Goal: Task Accomplishment & Management: Use online tool/utility

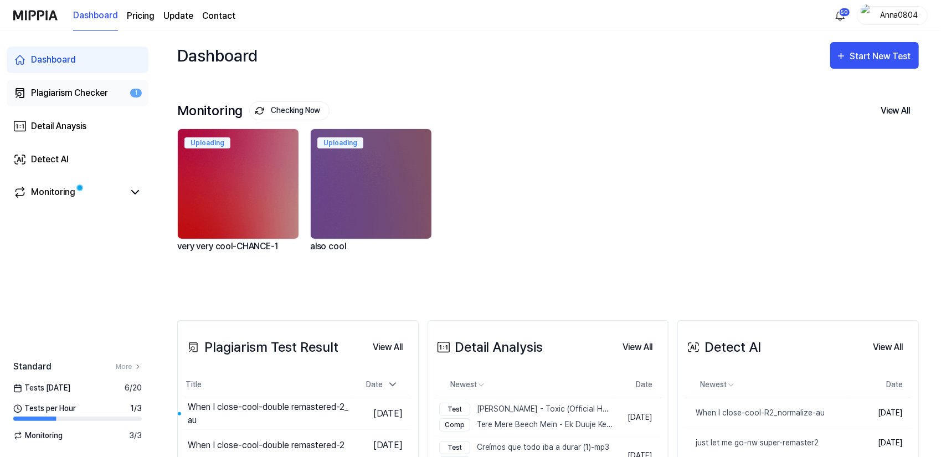
drag, startPoint x: 0, startPoint y: 0, endPoint x: 73, endPoint y: 98, distance: 122.2
click at [73, 98] on div "Plagiarism Checker" at bounding box center [69, 92] width 77 height 13
click at [85, 90] on div "Plagiarism Checker" at bounding box center [69, 92] width 77 height 13
click at [87, 93] on div "Plagiarism Checker" at bounding box center [69, 92] width 77 height 13
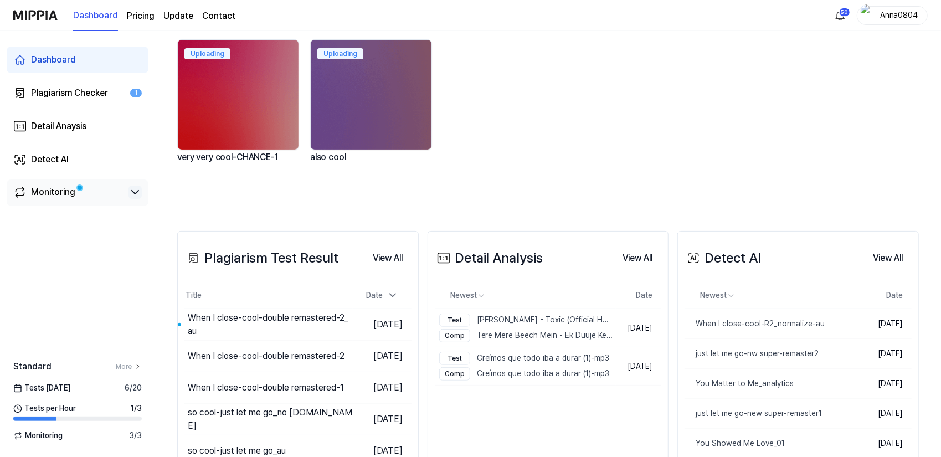
scroll to position [111, 0]
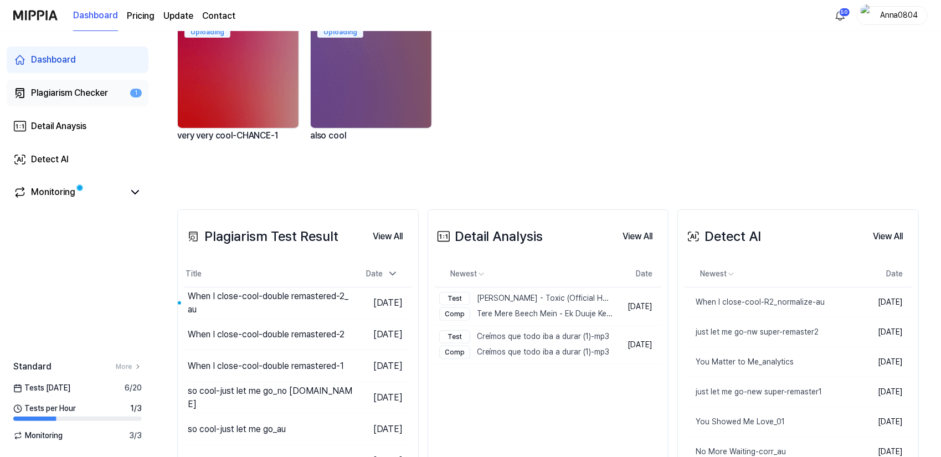
click at [57, 92] on div "Plagiarism Checker" at bounding box center [69, 92] width 77 height 13
click at [218, 294] on div "When I close-cool-double remastered-2_au" at bounding box center [238, 303] width 100 height 27
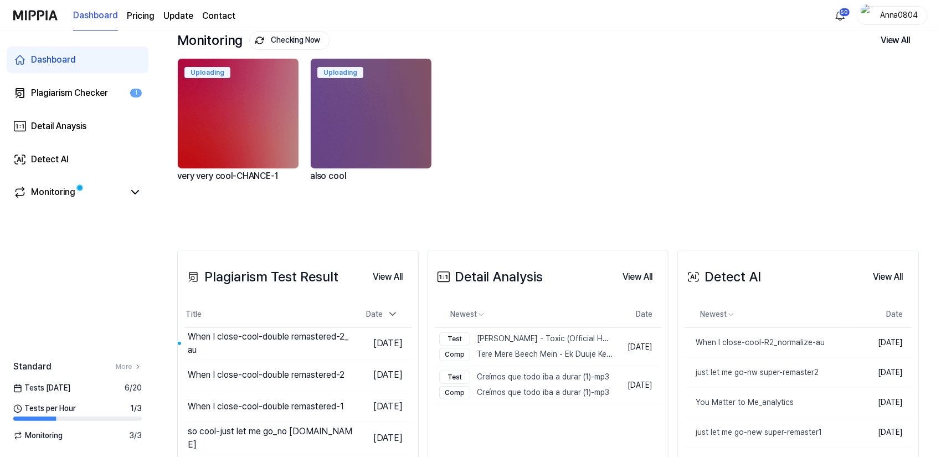
scroll to position [0, 0]
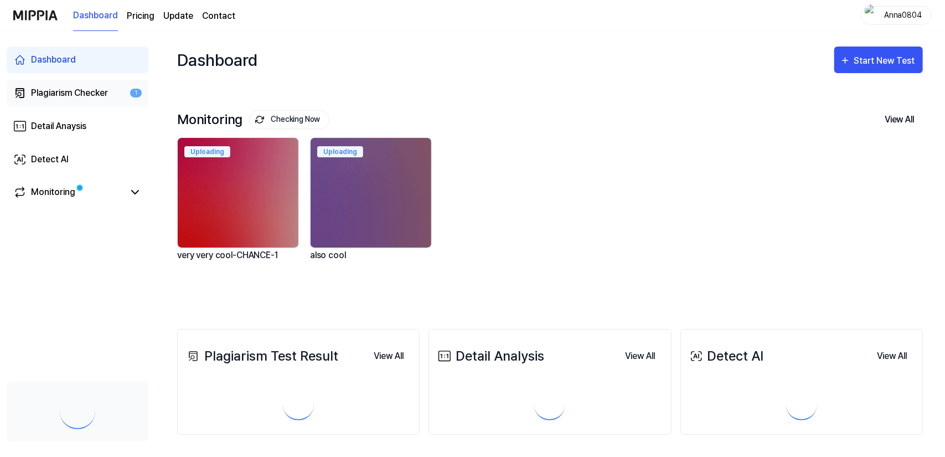
click at [47, 100] on link "Plagiarism Checker 1" at bounding box center [78, 93] width 142 height 27
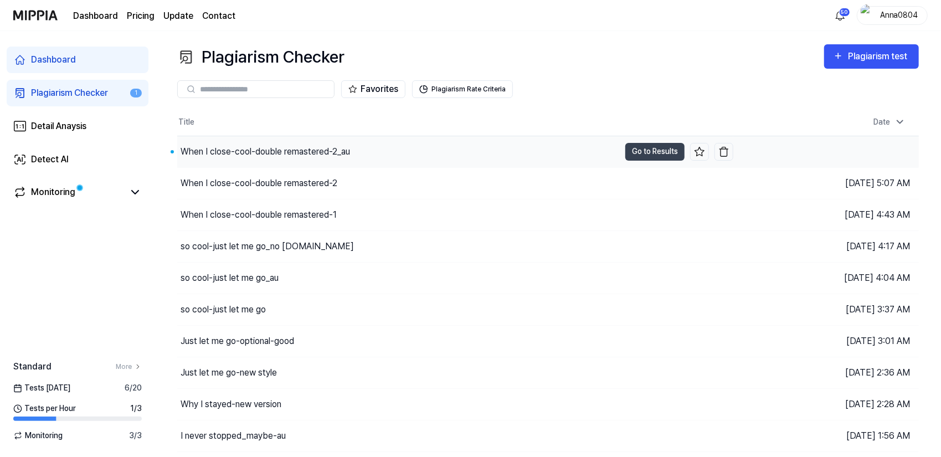
click at [278, 147] on div "When I close-cool-double remastered-2_au" at bounding box center [264, 151] width 169 height 13
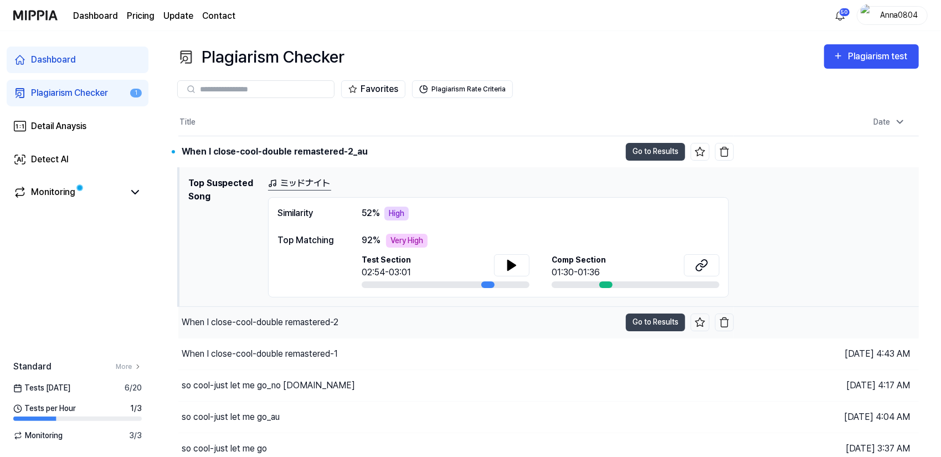
click at [318, 319] on div "When I close-cool-double remastered-2" at bounding box center [260, 322] width 157 height 13
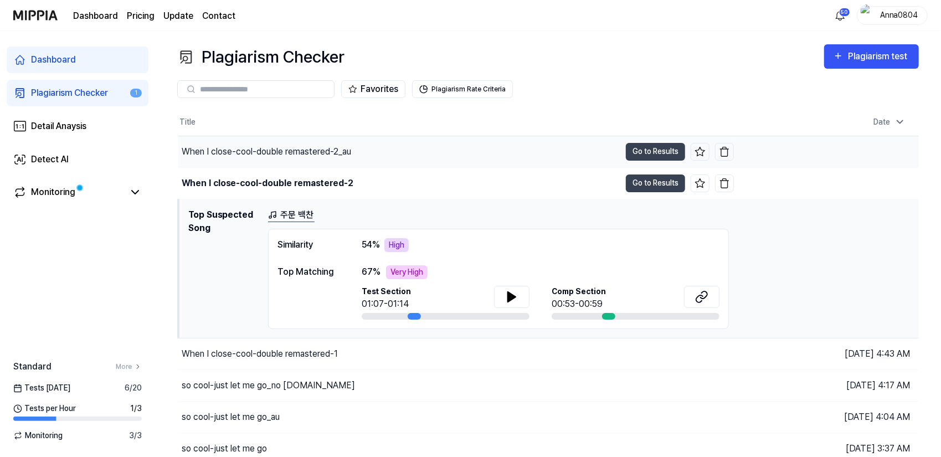
click at [304, 150] on div "When I close-cool-double remastered-2_au" at bounding box center [266, 151] width 169 height 13
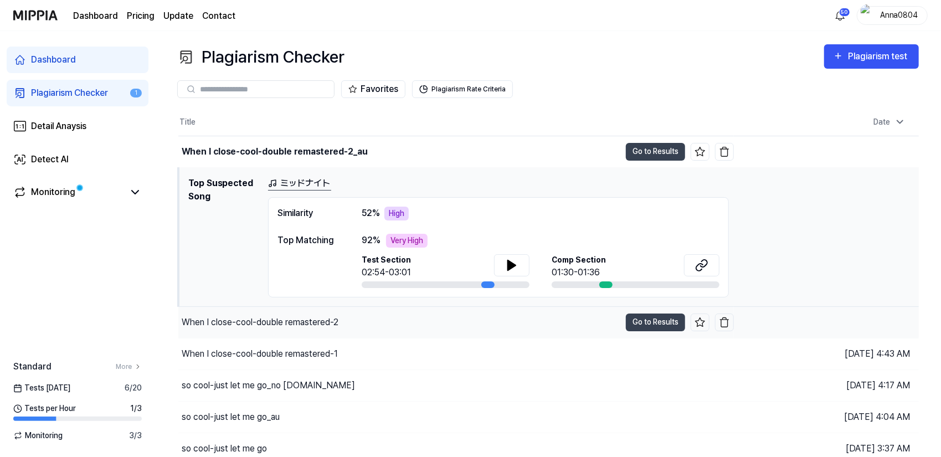
click at [332, 317] on div "When I close-cool-double remastered-2" at bounding box center [260, 322] width 157 height 13
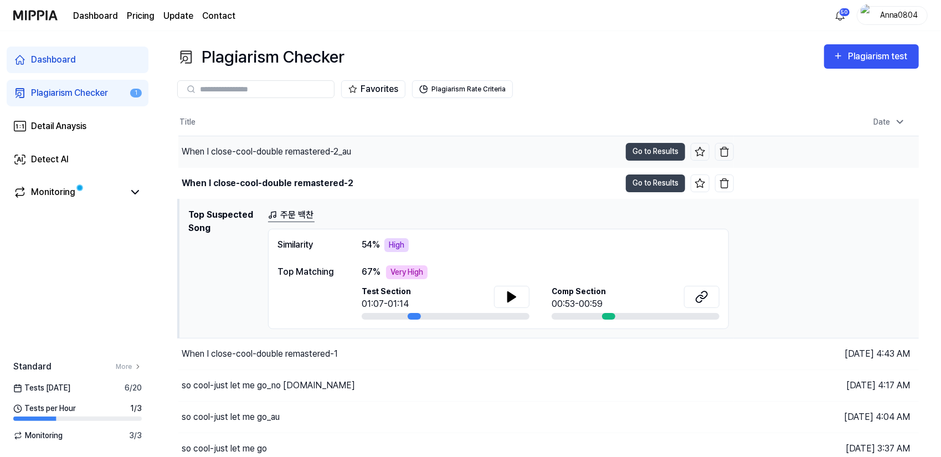
click at [325, 151] on div "When I close-cool-double remastered-2_au" at bounding box center [266, 151] width 169 height 13
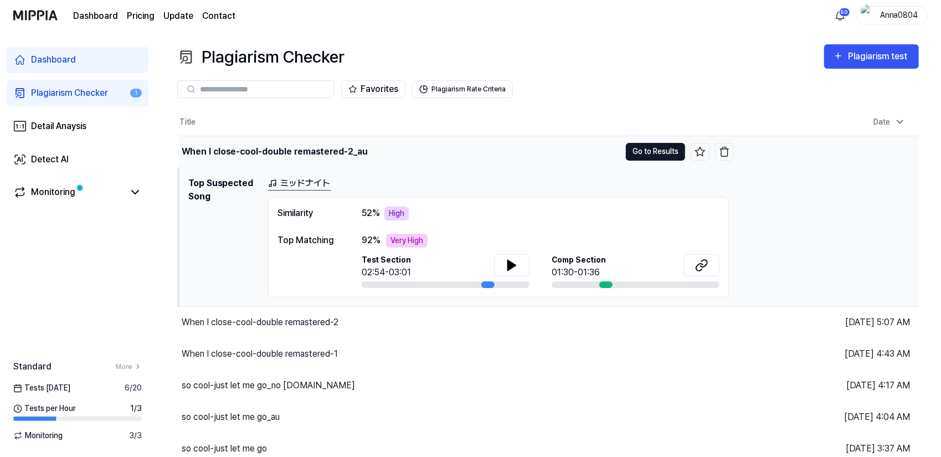
click at [655, 149] on button "Go to Results" at bounding box center [655, 152] width 59 height 18
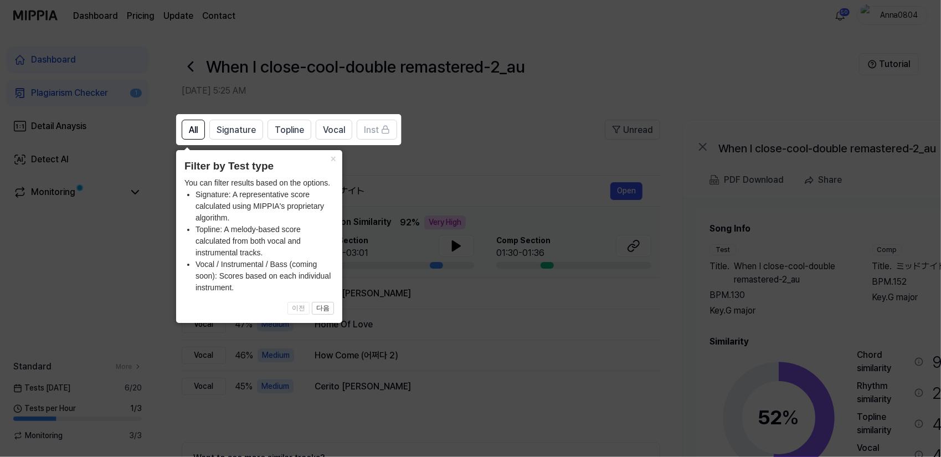
click at [545, 168] on icon at bounding box center [472, 228] width 945 height 457
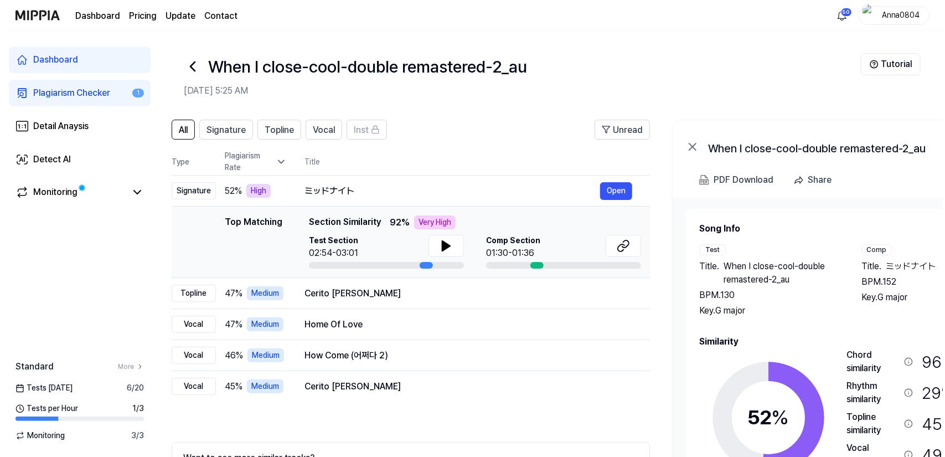
scroll to position [0, 12]
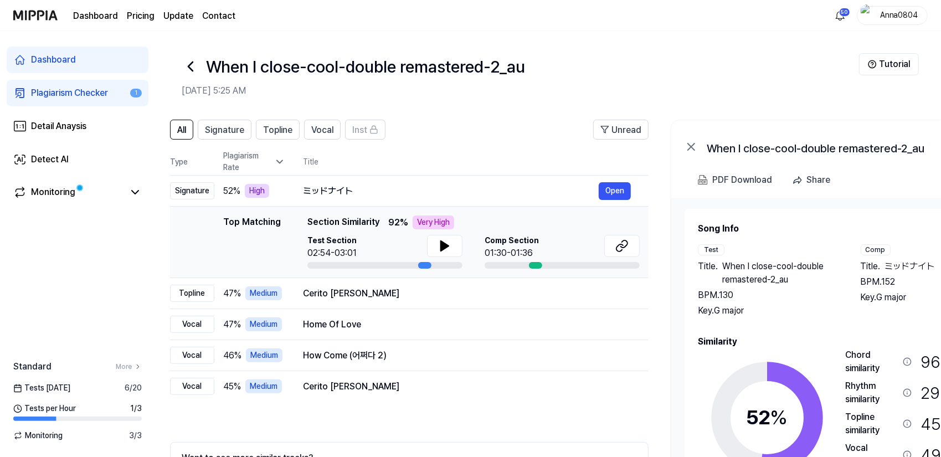
drag, startPoint x: 755, startPoint y: 272, endPoint x: 743, endPoint y: 250, distance: 25.5
click at [743, 250] on div "Test Title . When I close-cool-double remastered-2_au BPM. 130 Key. G major" at bounding box center [767, 280] width 141 height 73
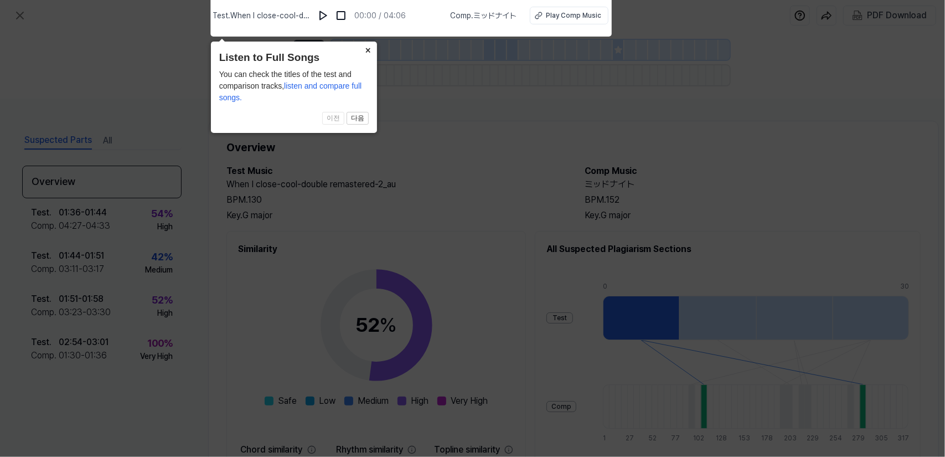
click at [466, 141] on icon at bounding box center [472, 225] width 945 height 462
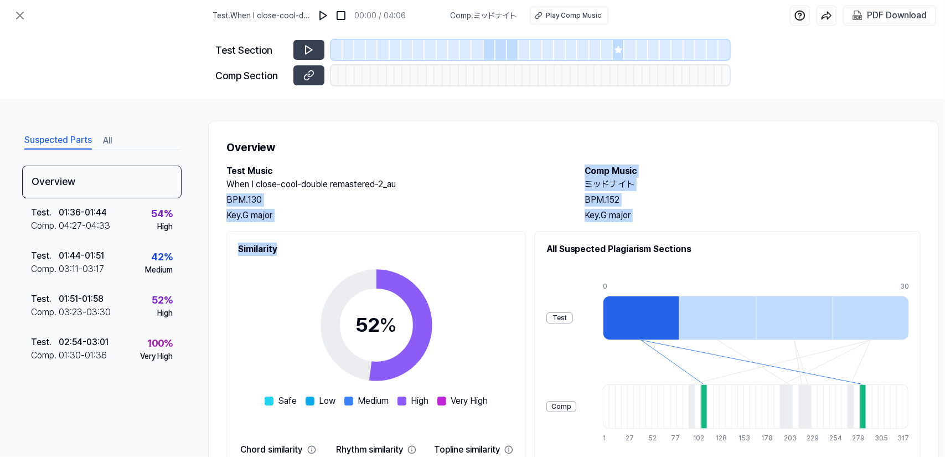
drag, startPoint x: 449, startPoint y: 250, endPoint x: 446, endPoint y: 191, distance: 58.8
click at [446, 191] on div "Overview Test Music When I close-cool-double remastered-2_au BPM. 130 Key. G ma…" at bounding box center [573, 344] width 731 height 446
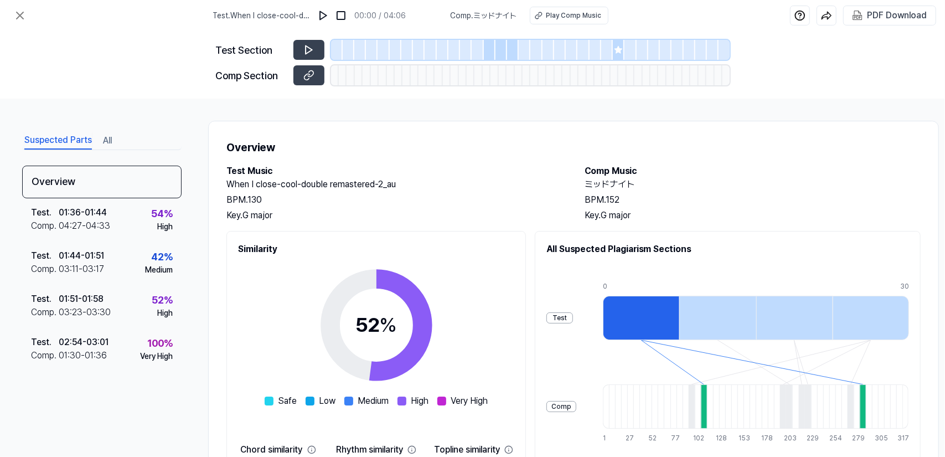
drag, startPoint x: 395, startPoint y: 295, endPoint x: 391, endPoint y: 259, distance: 36.7
click at [391, 257] on icon at bounding box center [376, 325] width 138 height 138
click at [103, 137] on button "All" at bounding box center [107, 141] width 9 height 18
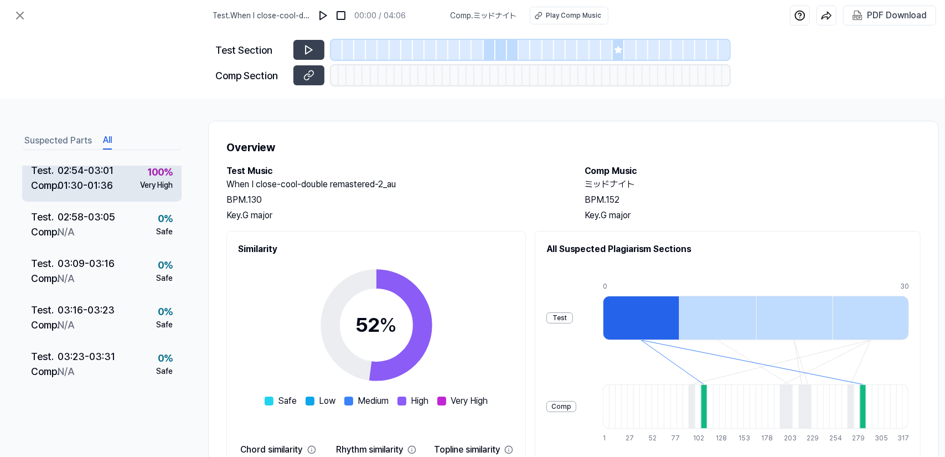
scroll to position [1162, 0]
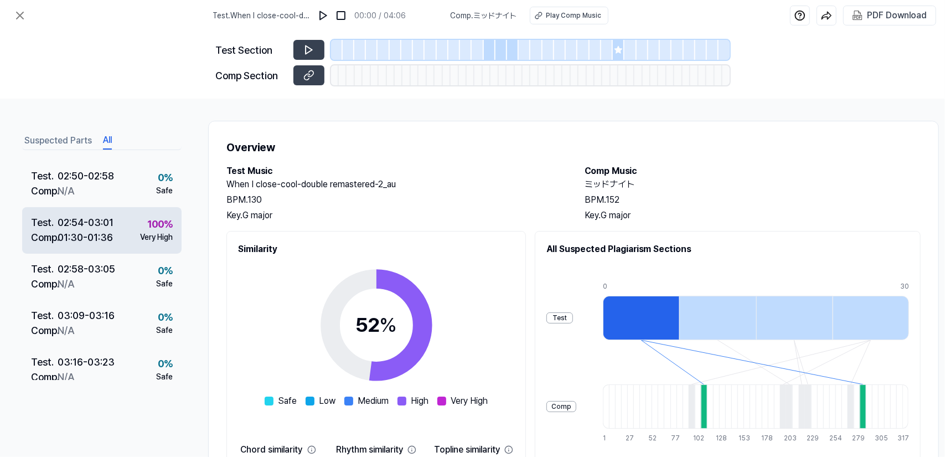
click at [113, 242] on div "Comp . 01:30 - 01:36" at bounding box center [72, 237] width 82 height 15
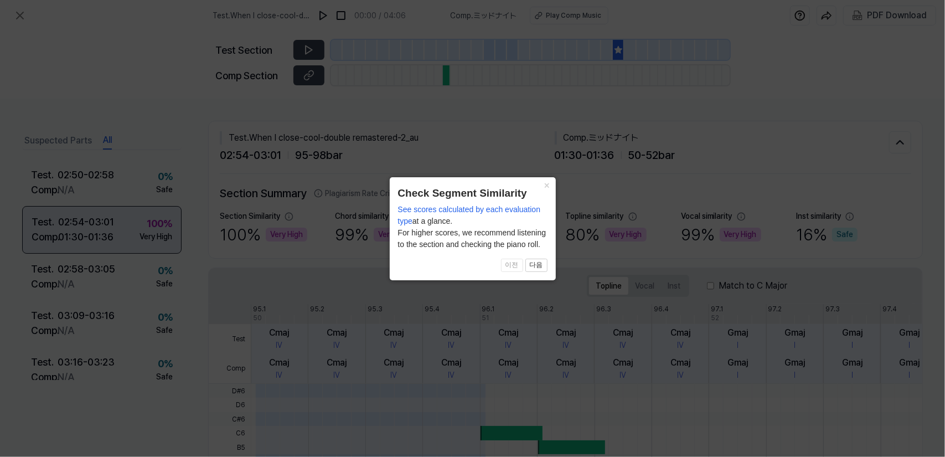
scroll to position [1106, 0]
click at [545, 185] on button "×" at bounding box center [547, 184] width 18 height 15
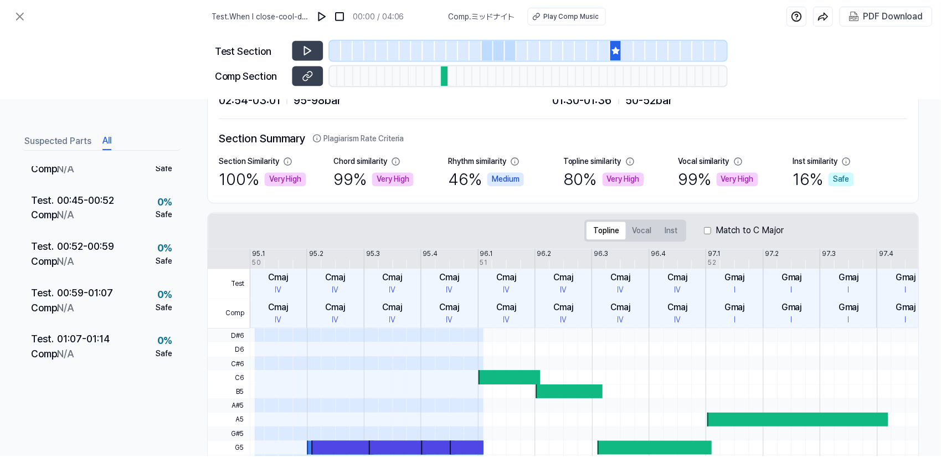
scroll to position [0, 0]
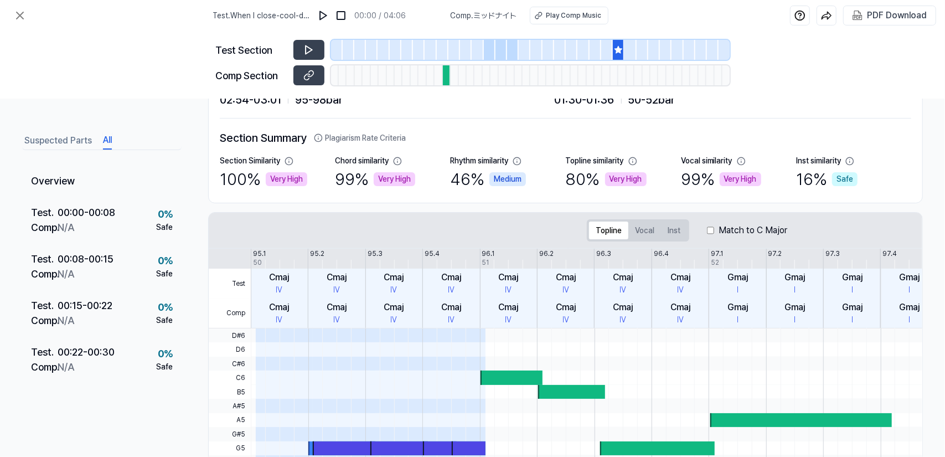
click at [67, 140] on button "Suspected Parts" at bounding box center [58, 141] width 68 height 18
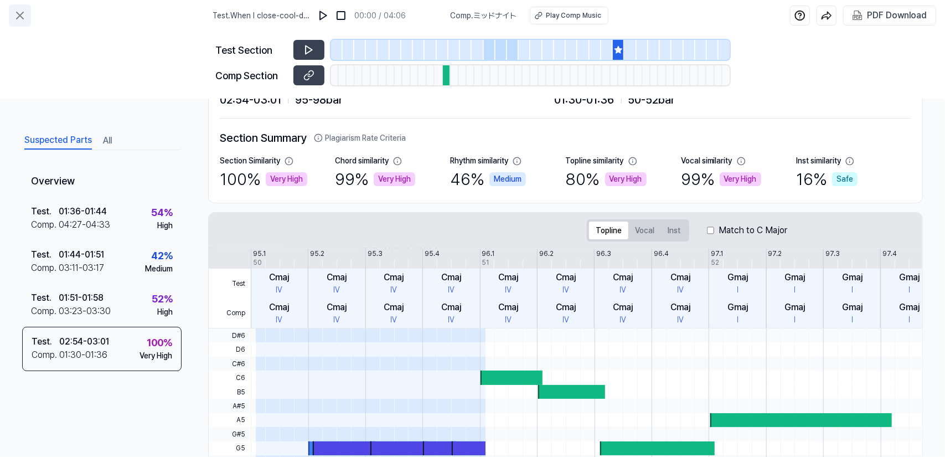
click at [18, 9] on icon at bounding box center [19, 15] width 13 height 13
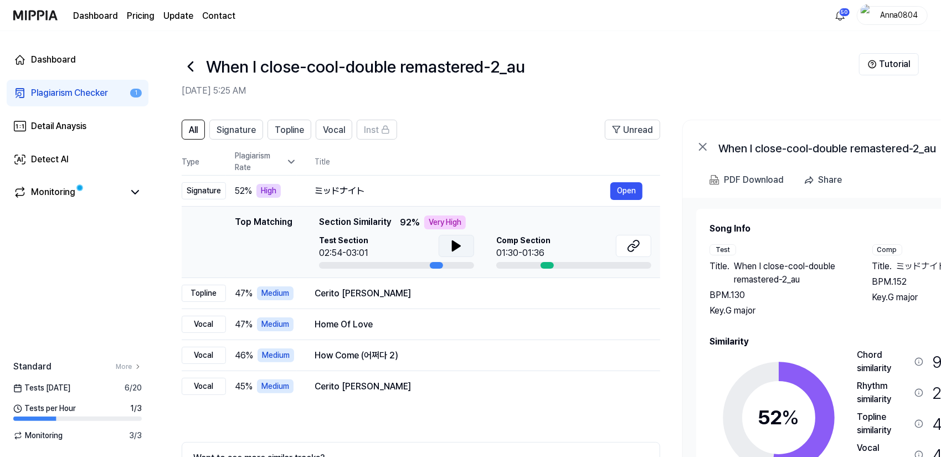
click at [455, 242] on icon at bounding box center [456, 246] width 8 height 10
click at [633, 242] on icon at bounding box center [635, 243] width 7 height 7
click at [63, 92] on div "Plagiarism Checker" at bounding box center [69, 92] width 77 height 13
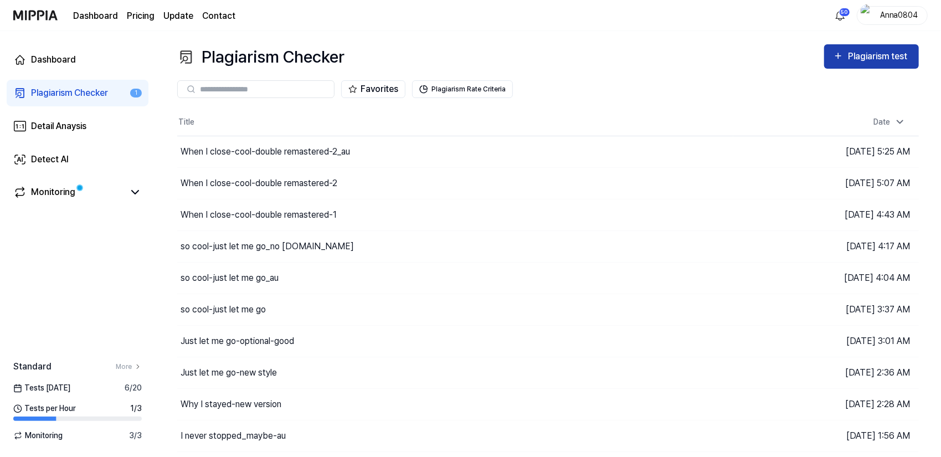
click at [875, 53] on div "Plagiarism test" at bounding box center [879, 56] width 62 height 14
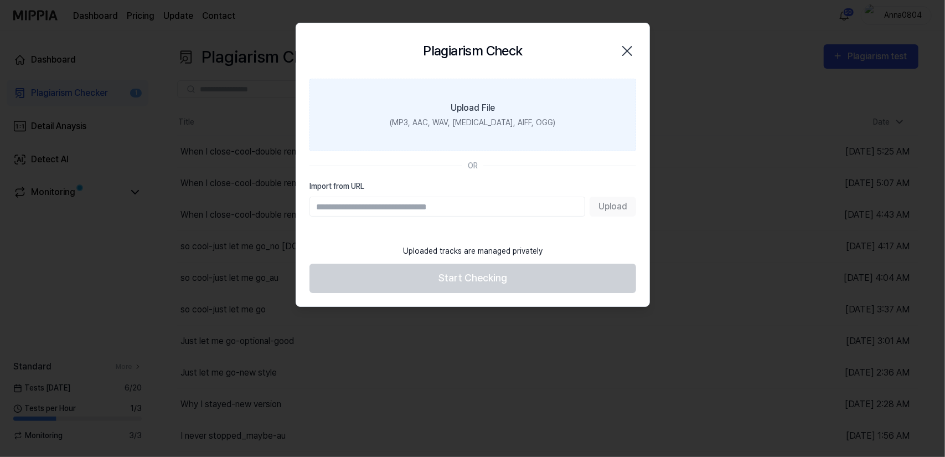
click at [442, 127] on div "(MP3, AAC, WAV, [MEDICAL_DATA], AIFF, OGG)" at bounding box center [473, 123] width 166 height 12
click at [0, 0] on input "Upload File (MP3, AAC, WAV, [MEDICAL_DATA], AIFF, OGG)" at bounding box center [0, 0] width 0 height 0
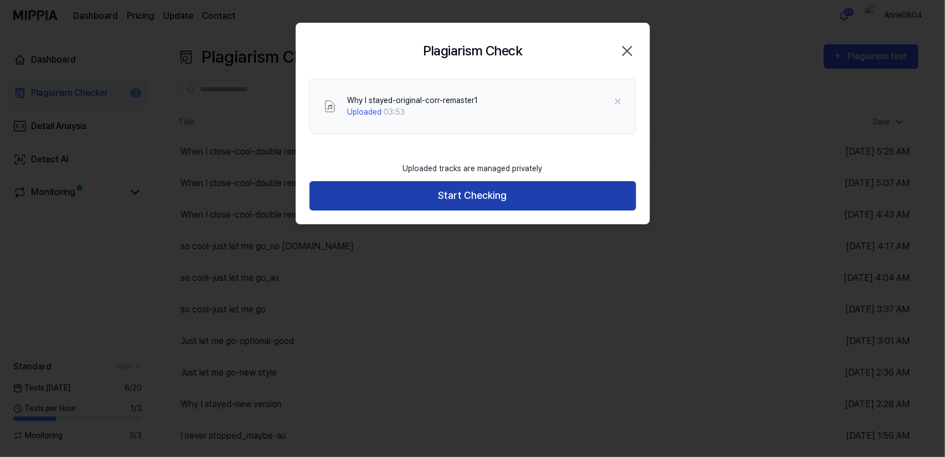
click at [520, 193] on button "Start Checking" at bounding box center [472, 195] width 327 height 29
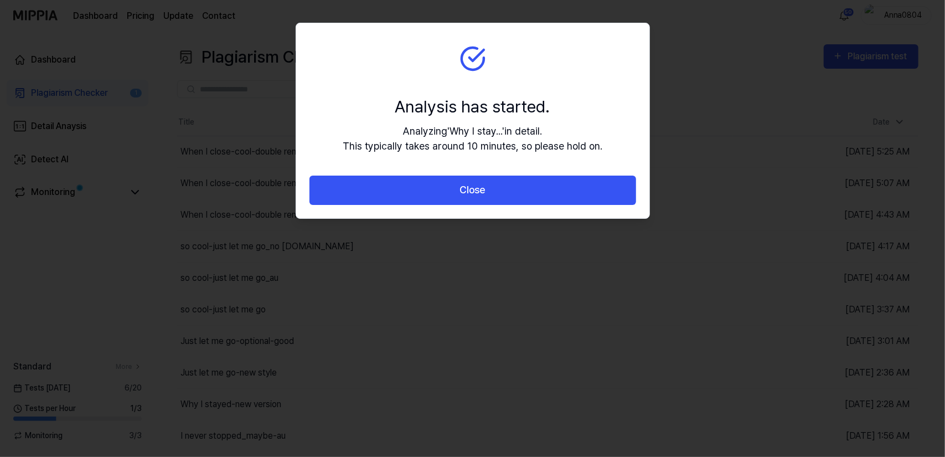
click at [520, 193] on button "Close" at bounding box center [472, 189] width 327 height 29
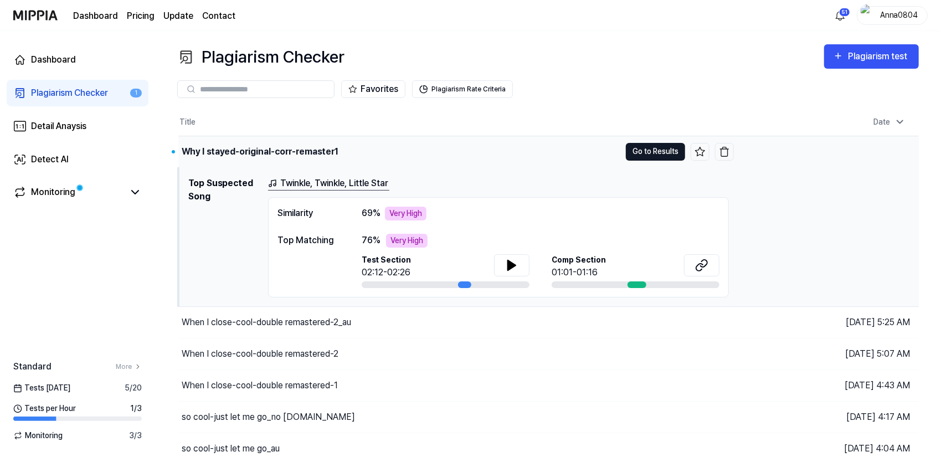
click at [649, 152] on button "Go to Results" at bounding box center [655, 152] width 59 height 18
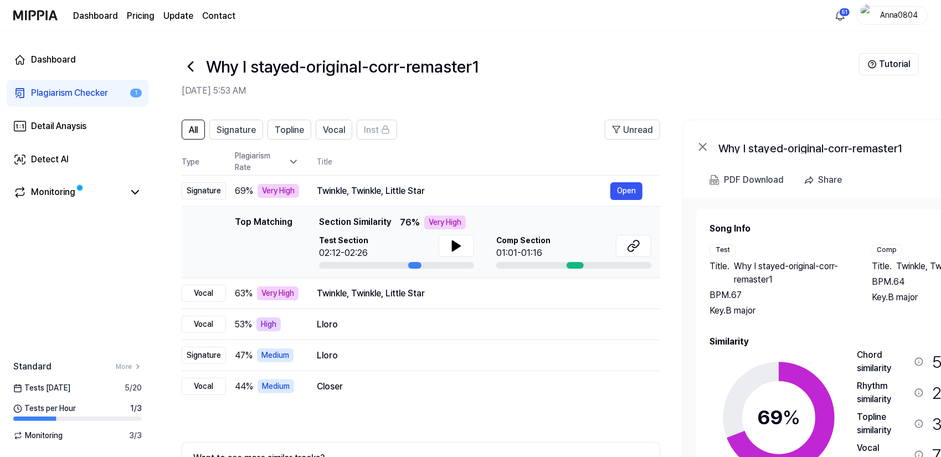
click at [432, 152] on th "Title" at bounding box center [488, 161] width 343 height 27
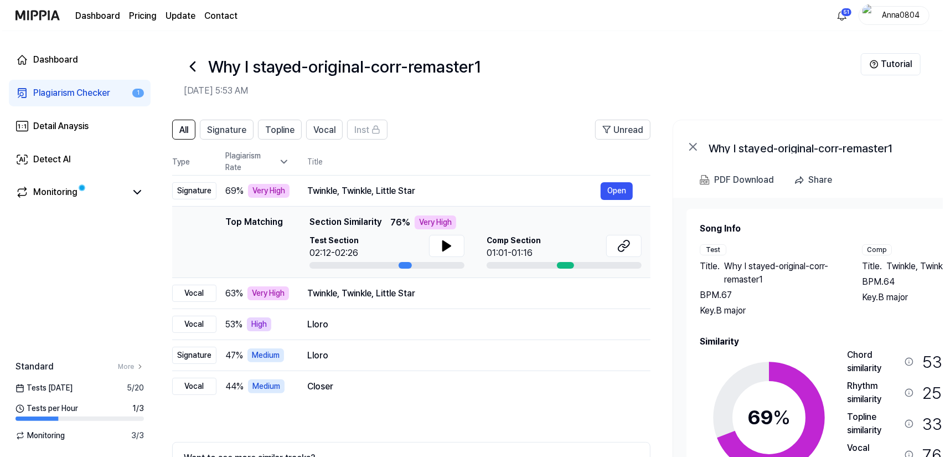
scroll to position [0, 7]
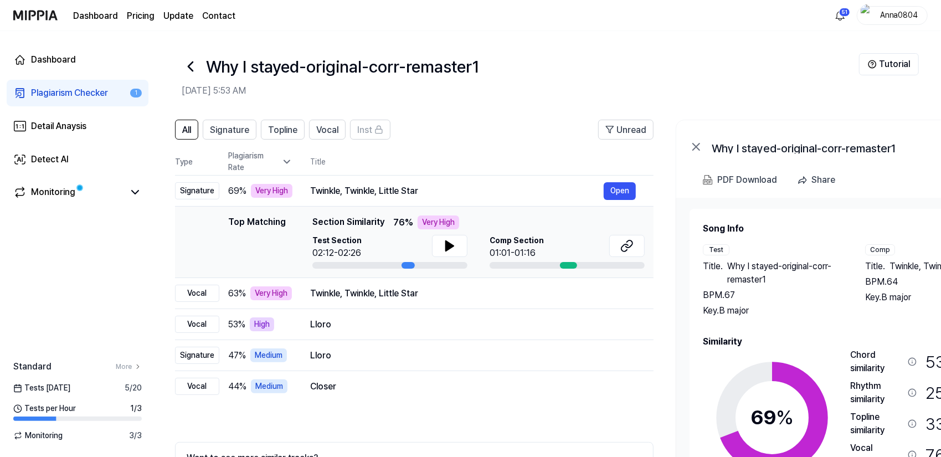
drag, startPoint x: 814, startPoint y: 345, endPoint x: 825, endPoint y: 332, distance: 18.1
click at [825, 332] on div "Song Info Test Title . Why I stayed-original-corr-remaster1 BPM. 67 Key. B majo…" at bounding box center [853, 381] width 302 height 318
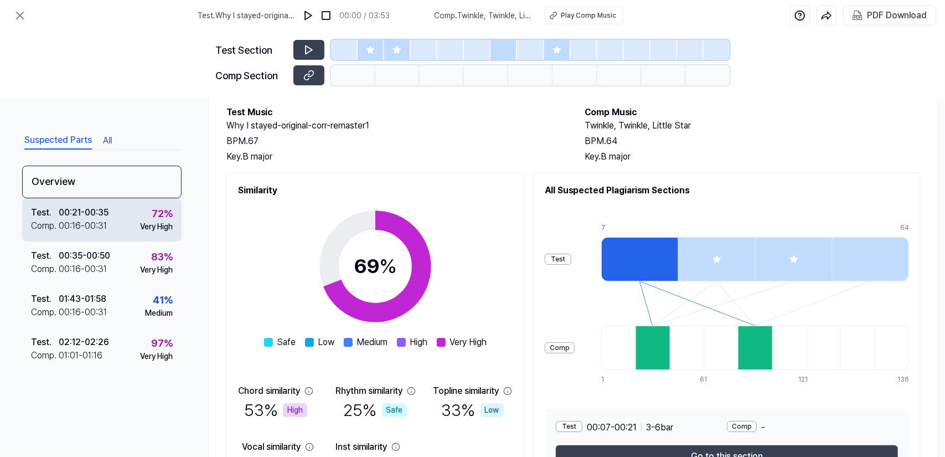
scroll to position [55, 0]
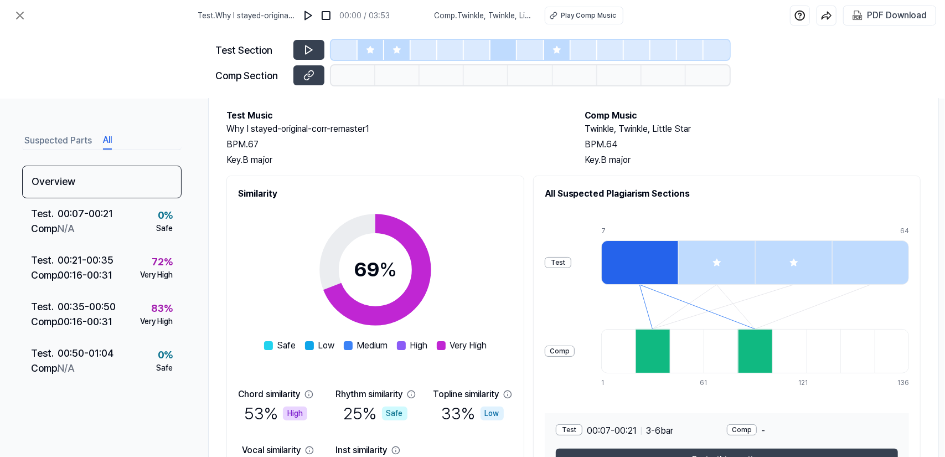
click at [105, 141] on button "All" at bounding box center [107, 141] width 9 height 18
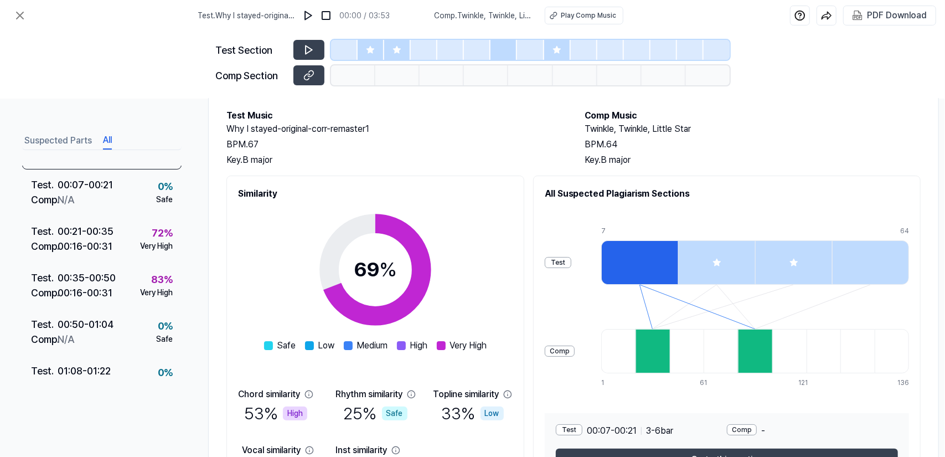
scroll to position [0, 0]
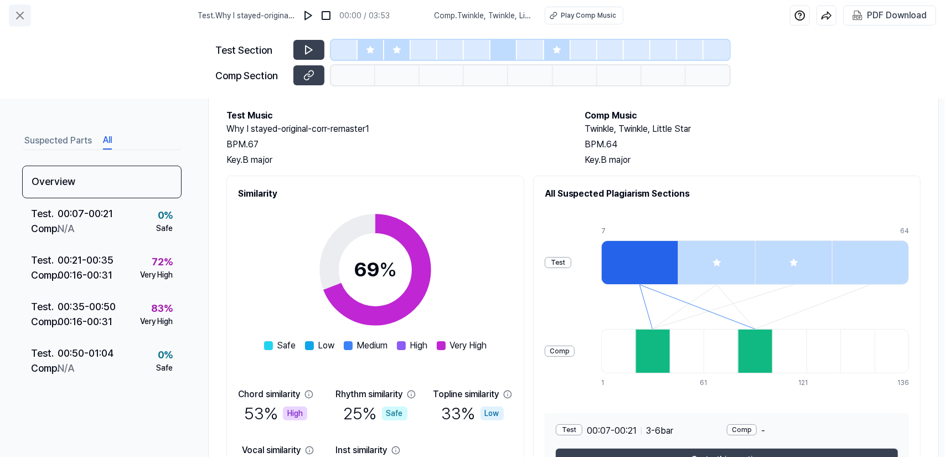
click at [25, 18] on icon at bounding box center [19, 15] width 13 height 13
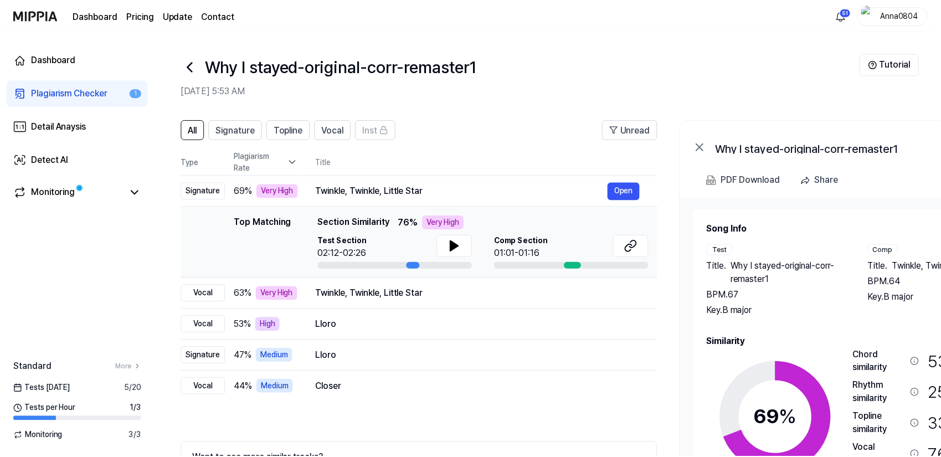
scroll to position [64, 0]
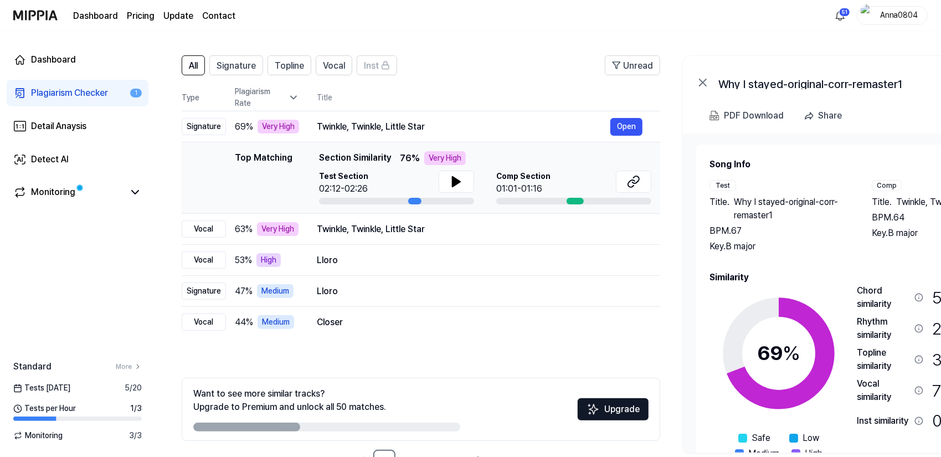
click at [76, 95] on div "Plagiarism Checker" at bounding box center [69, 92] width 77 height 13
click at [97, 88] on div "Plagiarism Checker" at bounding box center [69, 92] width 77 height 13
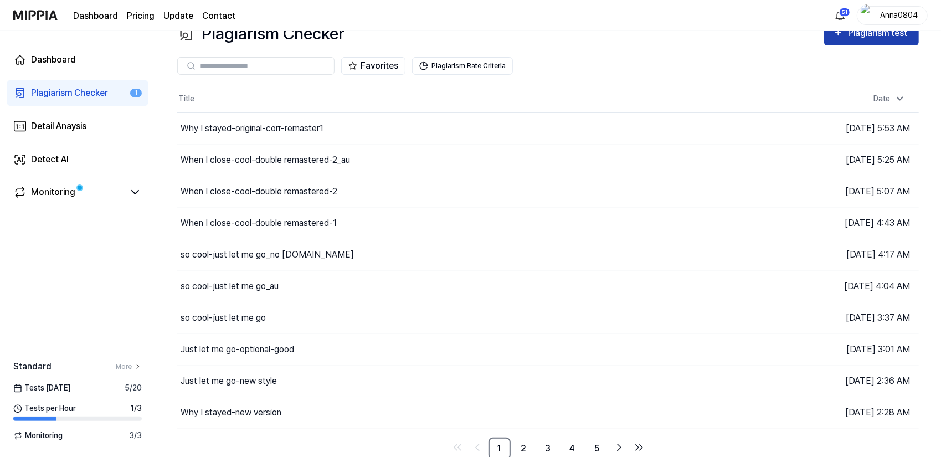
click at [883, 36] on div "Plagiarism test" at bounding box center [879, 33] width 62 height 14
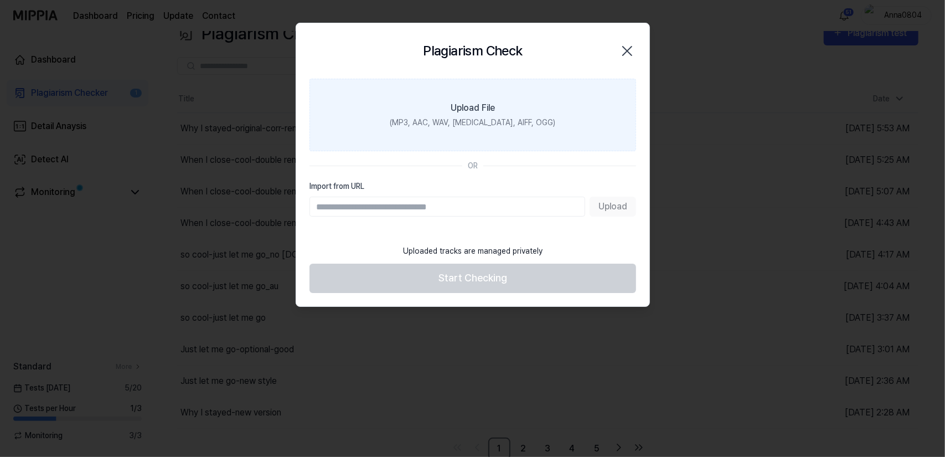
click at [496, 119] on div "(MP3, AAC, WAV, [MEDICAL_DATA], AIFF, OGG)" at bounding box center [473, 123] width 166 height 12
click at [0, 0] on input "Upload File (MP3, AAC, WAV, [MEDICAL_DATA], AIFF, OGG)" at bounding box center [0, 0] width 0 height 0
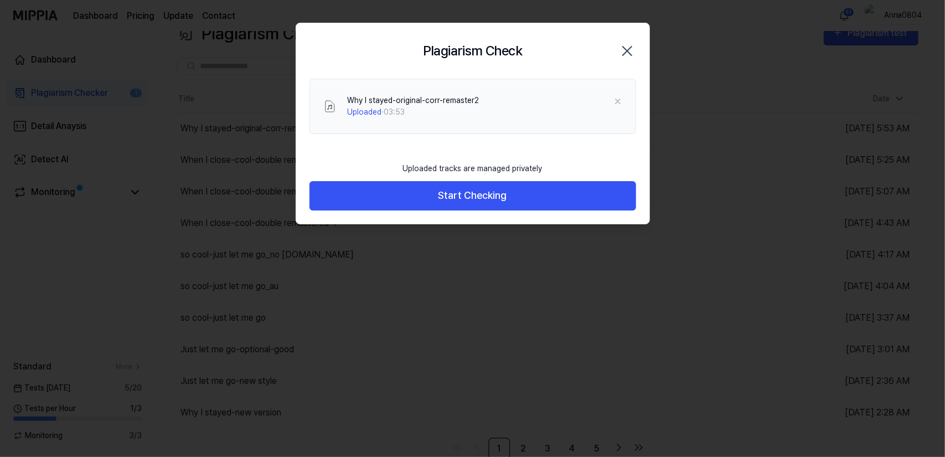
click at [381, 192] on button "Start Checking" at bounding box center [472, 195] width 327 height 29
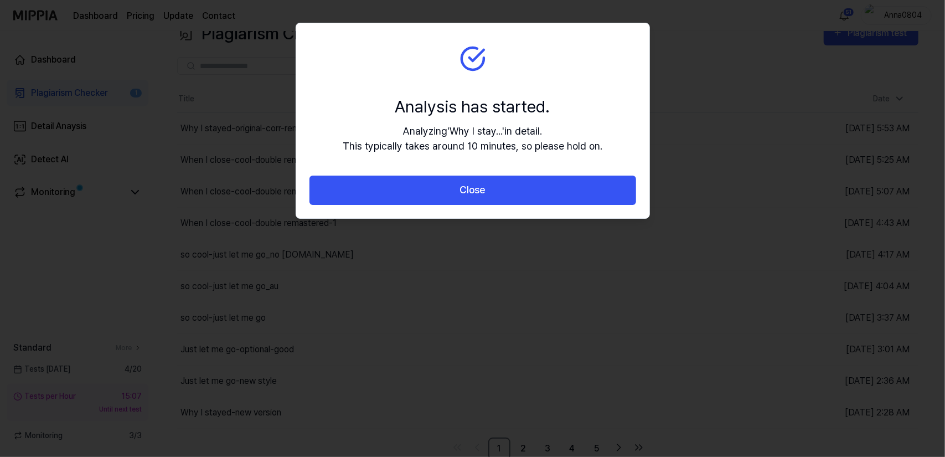
click at [381, 192] on button "Close" at bounding box center [472, 189] width 327 height 29
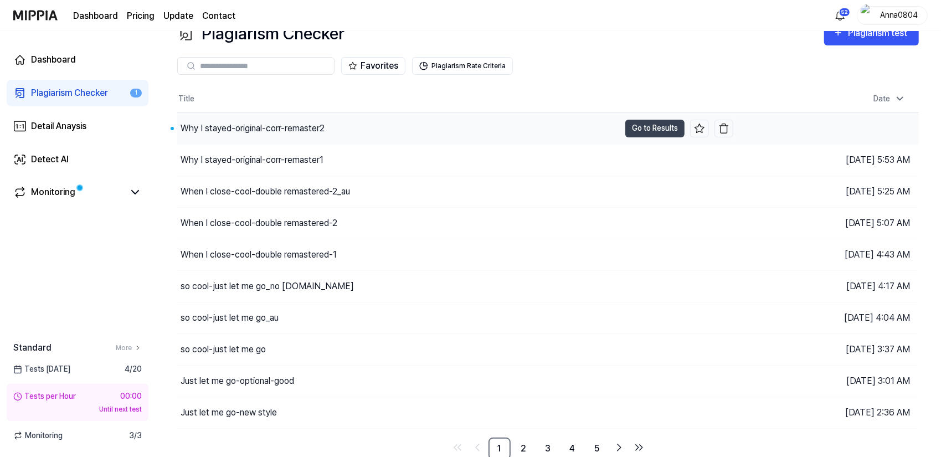
click at [299, 122] on div "Why I stayed-original-corr-remaster2" at bounding box center [252, 128] width 144 height 13
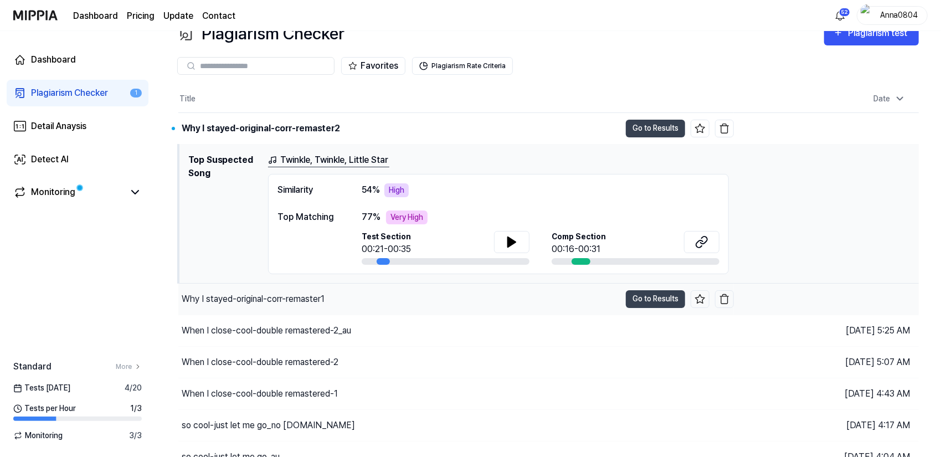
click at [293, 298] on div "Why I stayed-original-corr-remaster1" at bounding box center [253, 298] width 143 height 13
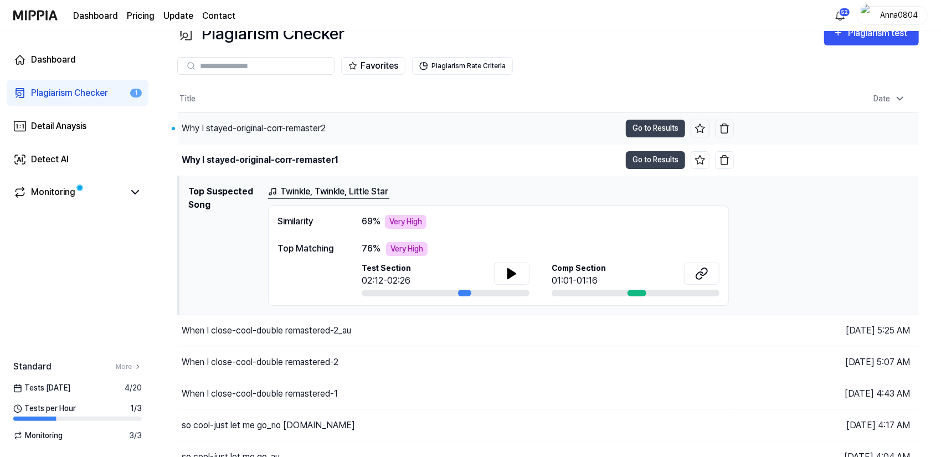
click at [276, 135] on div "Why I stayed-original-corr-remaster2" at bounding box center [399, 128] width 442 height 31
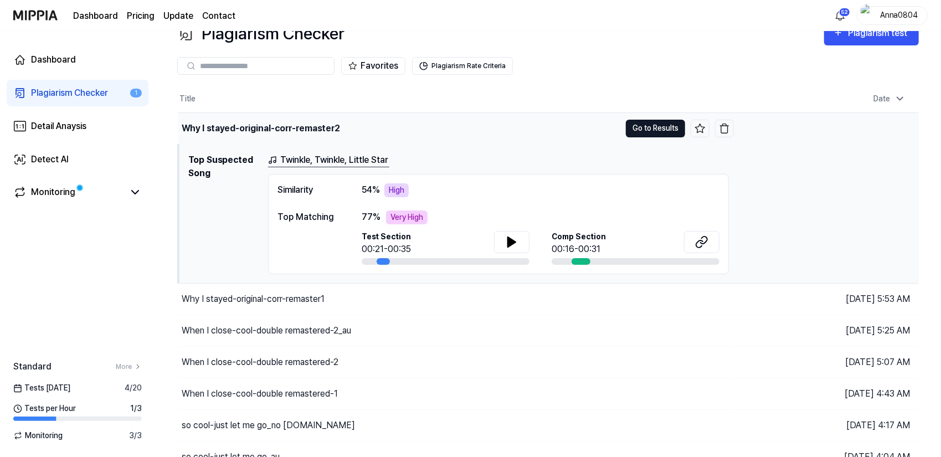
click at [634, 128] on button "Go to Results" at bounding box center [655, 129] width 59 height 18
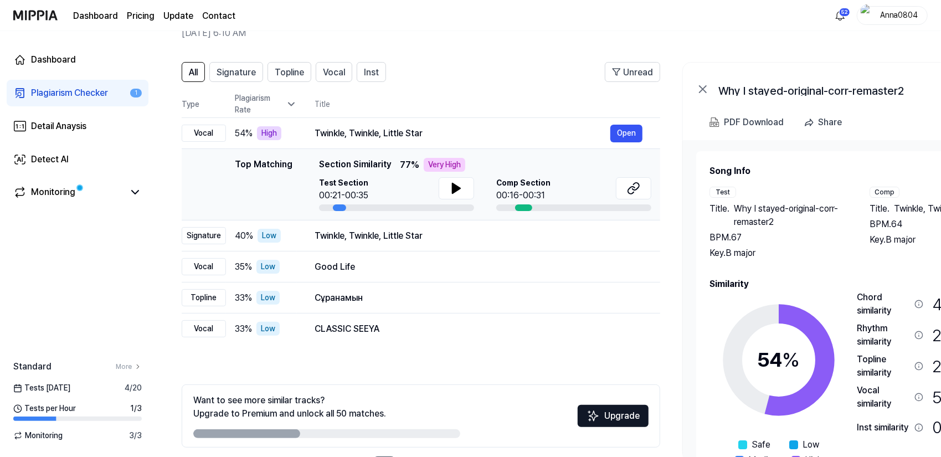
scroll to position [0, 0]
